Goal: Task Accomplishment & Management: Use online tool/utility

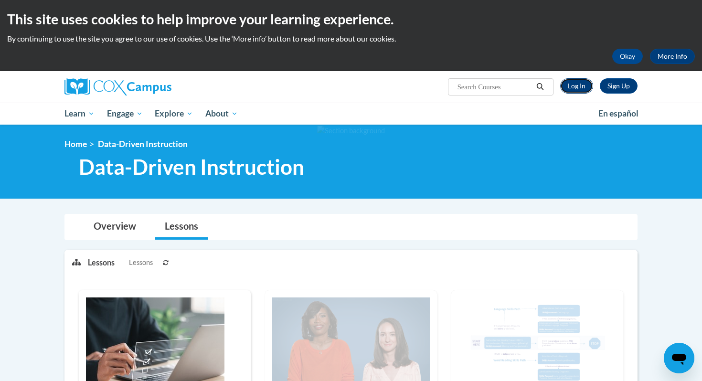
click at [578, 91] on link "Log In" at bounding box center [576, 85] width 33 height 15
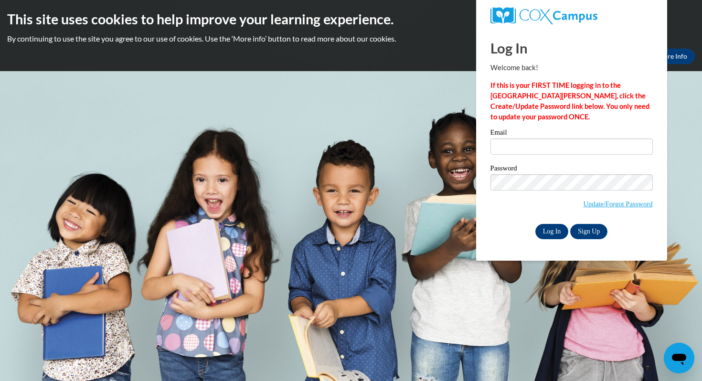
type input "[EMAIL_ADDRESS][DOMAIN_NAME]"
click at [558, 229] on input "Log In" at bounding box center [551, 231] width 33 height 15
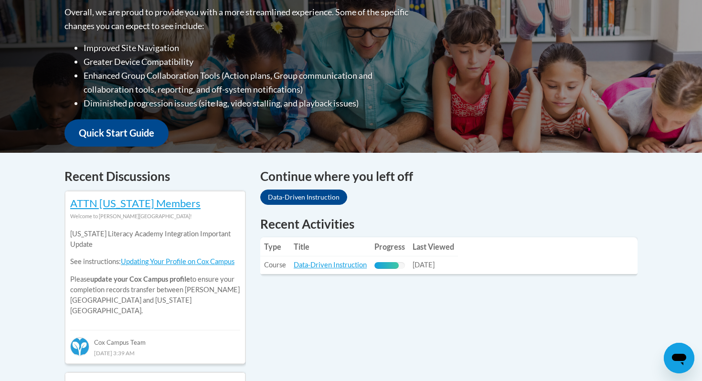
scroll to position [333, 0]
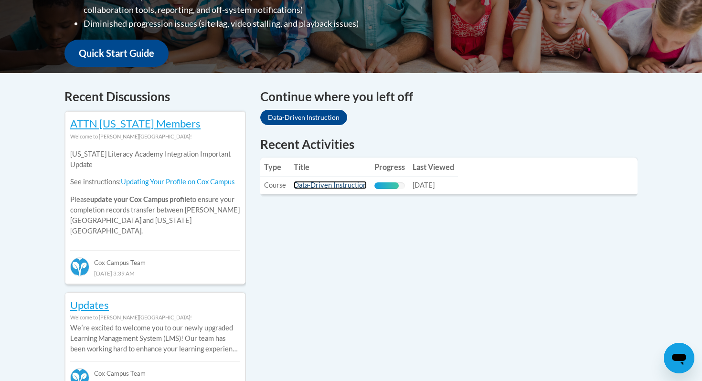
click at [339, 186] on link "Data-Driven Instruction" at bounding box center [330, 185] width 73 height 8
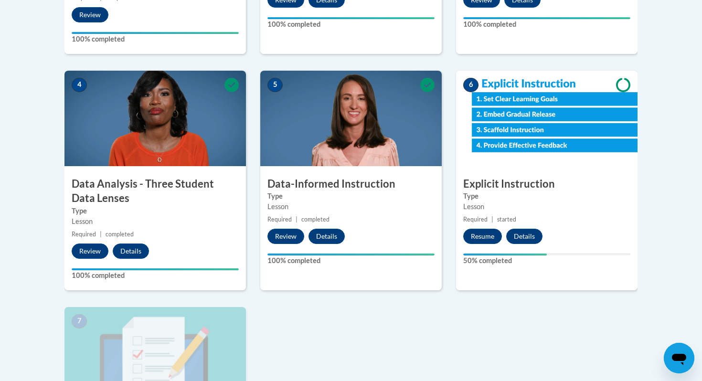
scroll to position [484, 0]
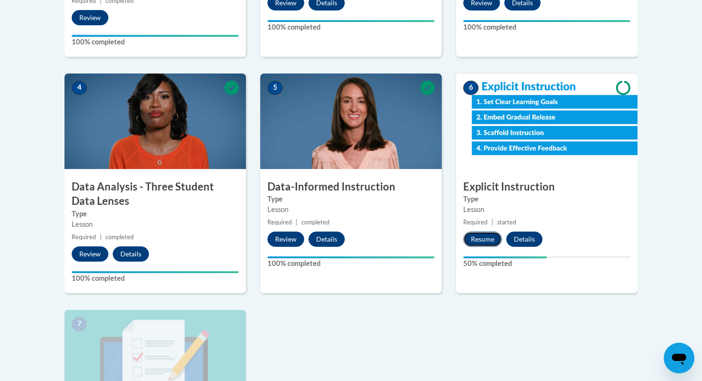
click at [492, 241] on button "Resume" at bounding box center [482, 239] width 39 height 15
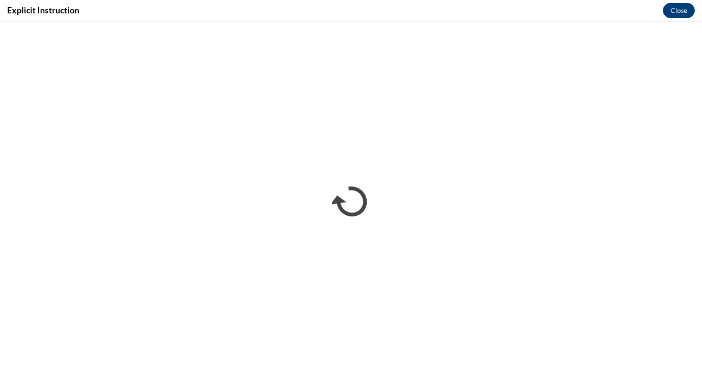
scroll to position [0, 0]
